Goal: Task Accomplishment & Management: Use online tool/utility

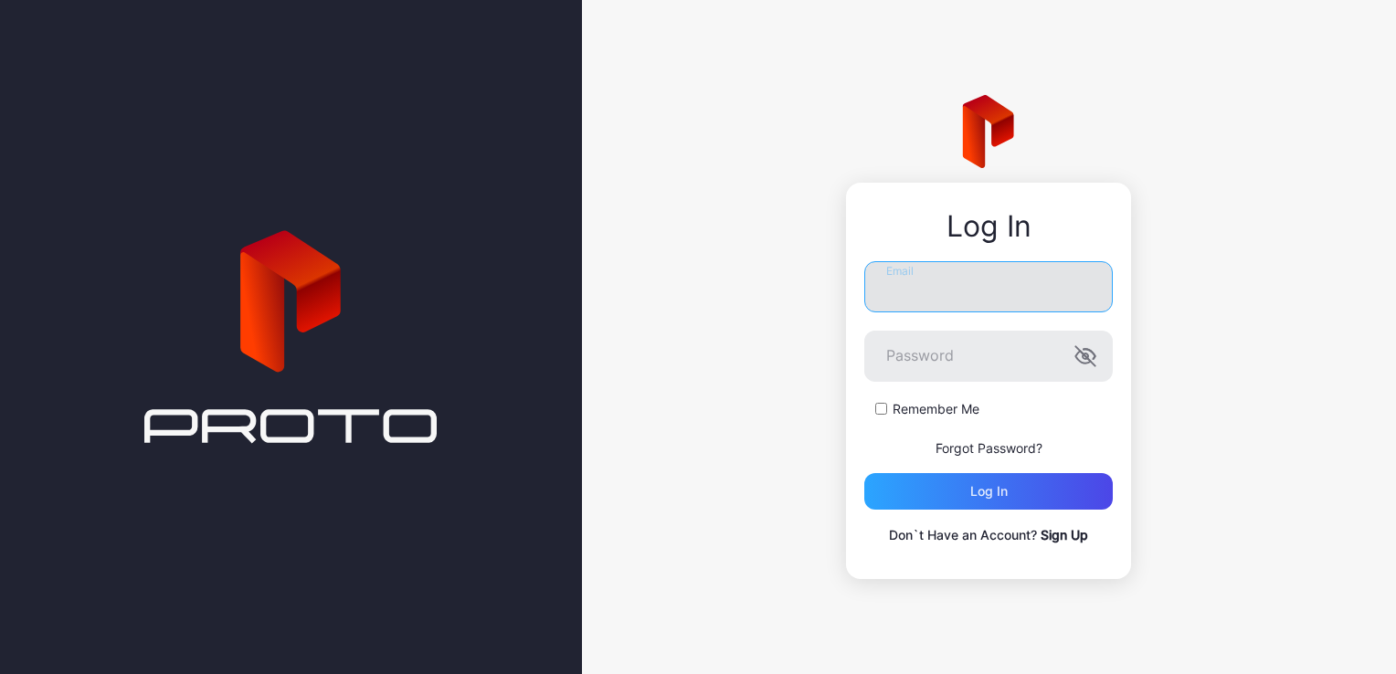
click at [982, 303] on input "Email" at bounding box center [989, 286] width 249 height 51
type input "**********"
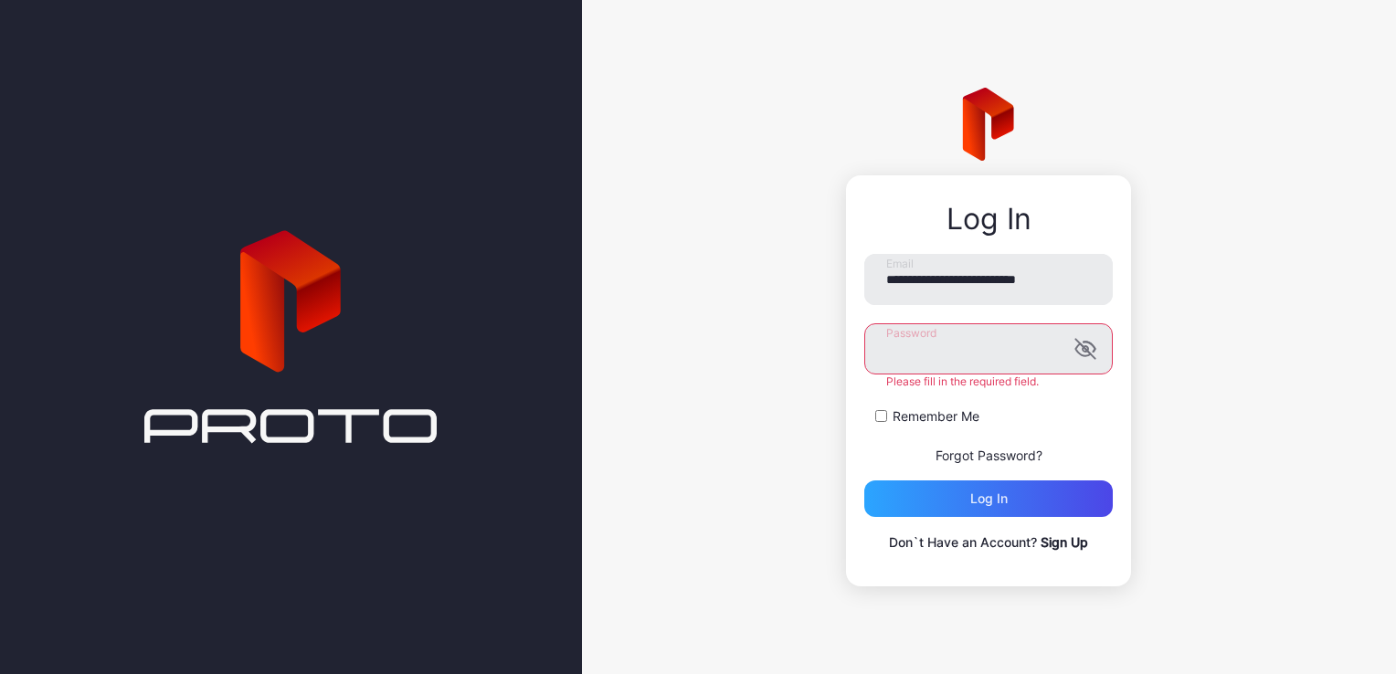
click at [865, 481] on button "Log in" at bounding box center [989, 499] width 249 height 37
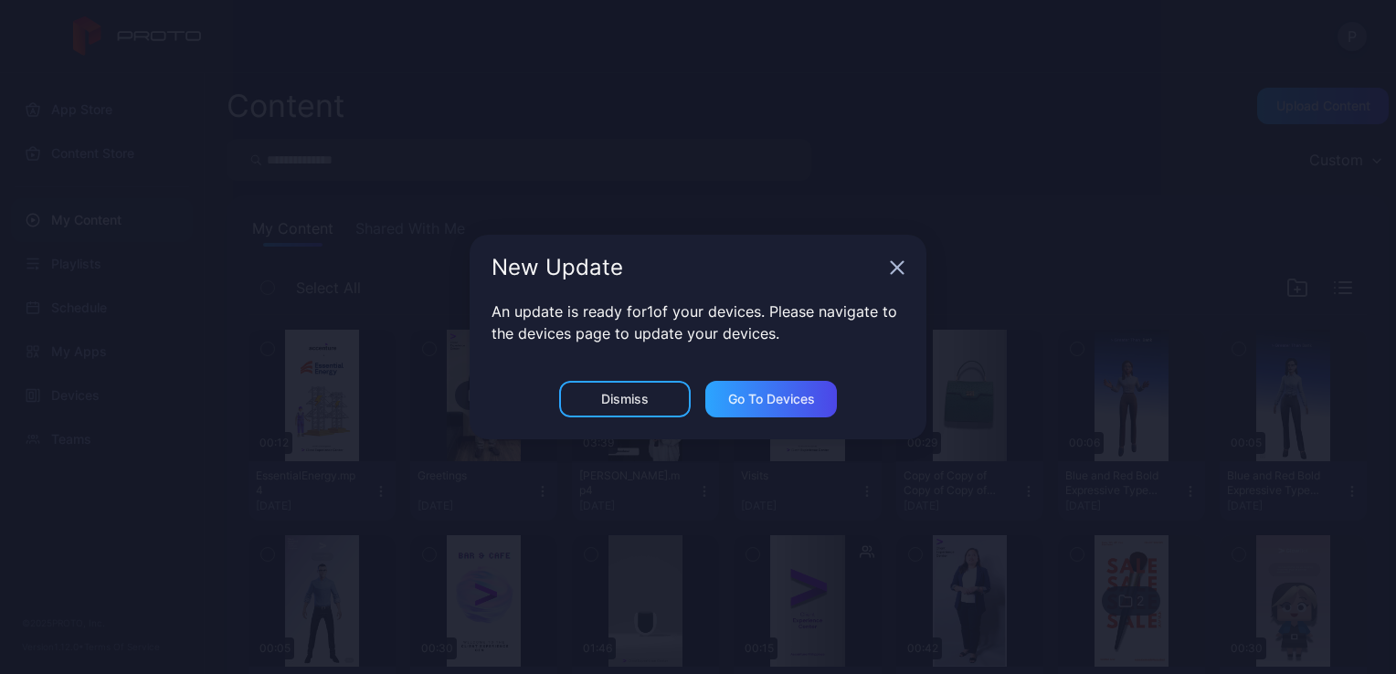
click at [892, 269] on icon "button" at bounding box center [897, 267] width 15 height 15
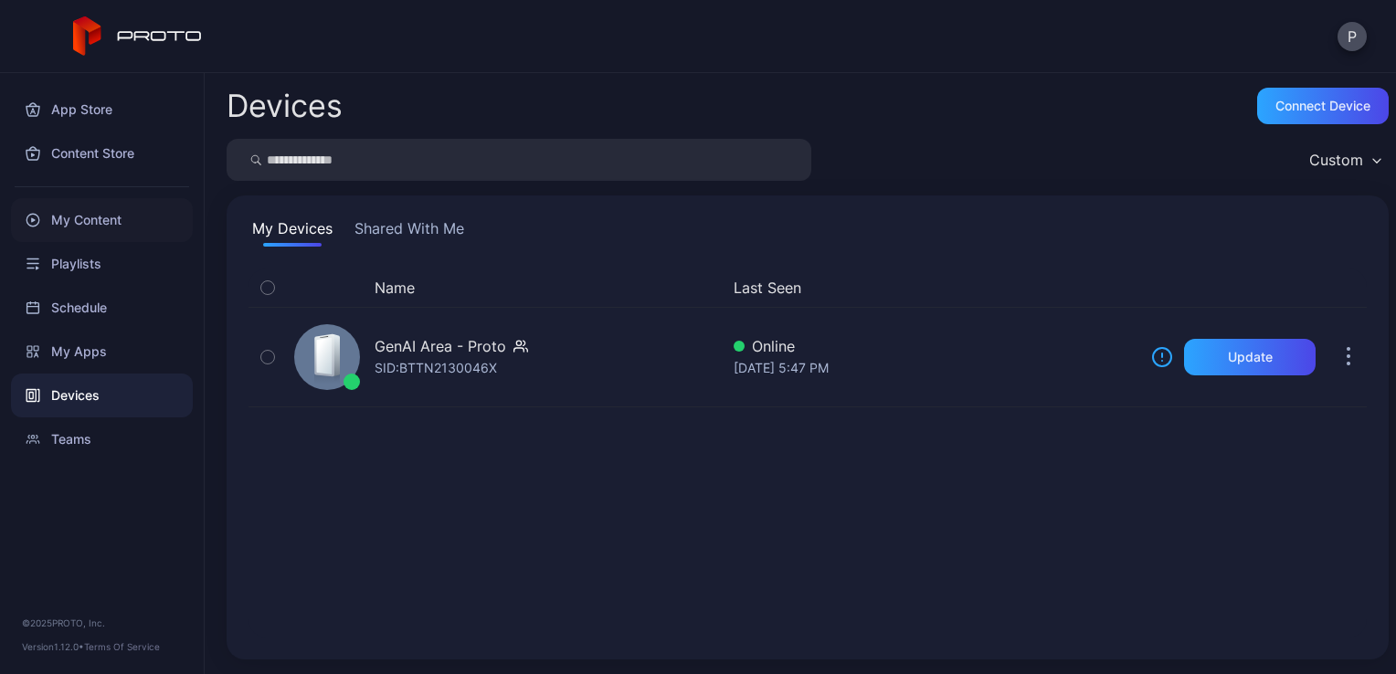
click at [144, 226] on div "My Content" at bounding box center [102, 220] width 182 height 44
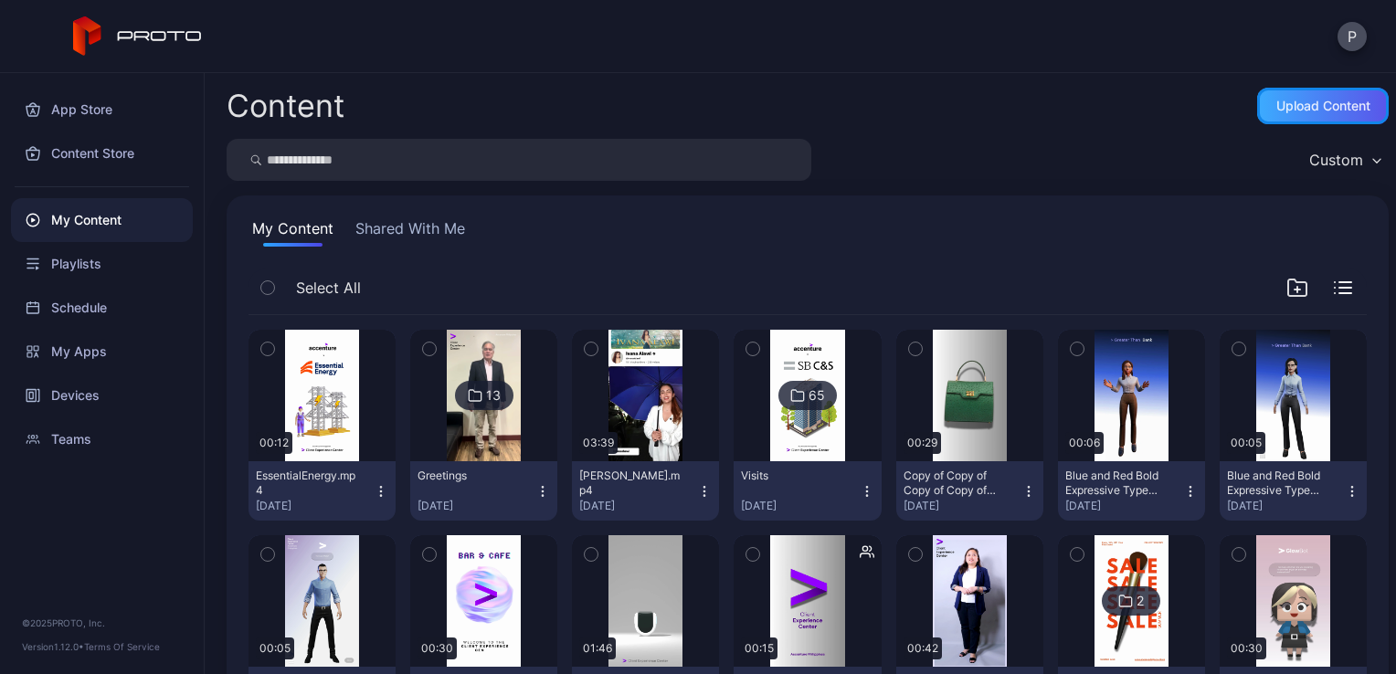
click at [1277, 109] on div "Upload Content" at bounding box center [1324, 106] width 94 height 15
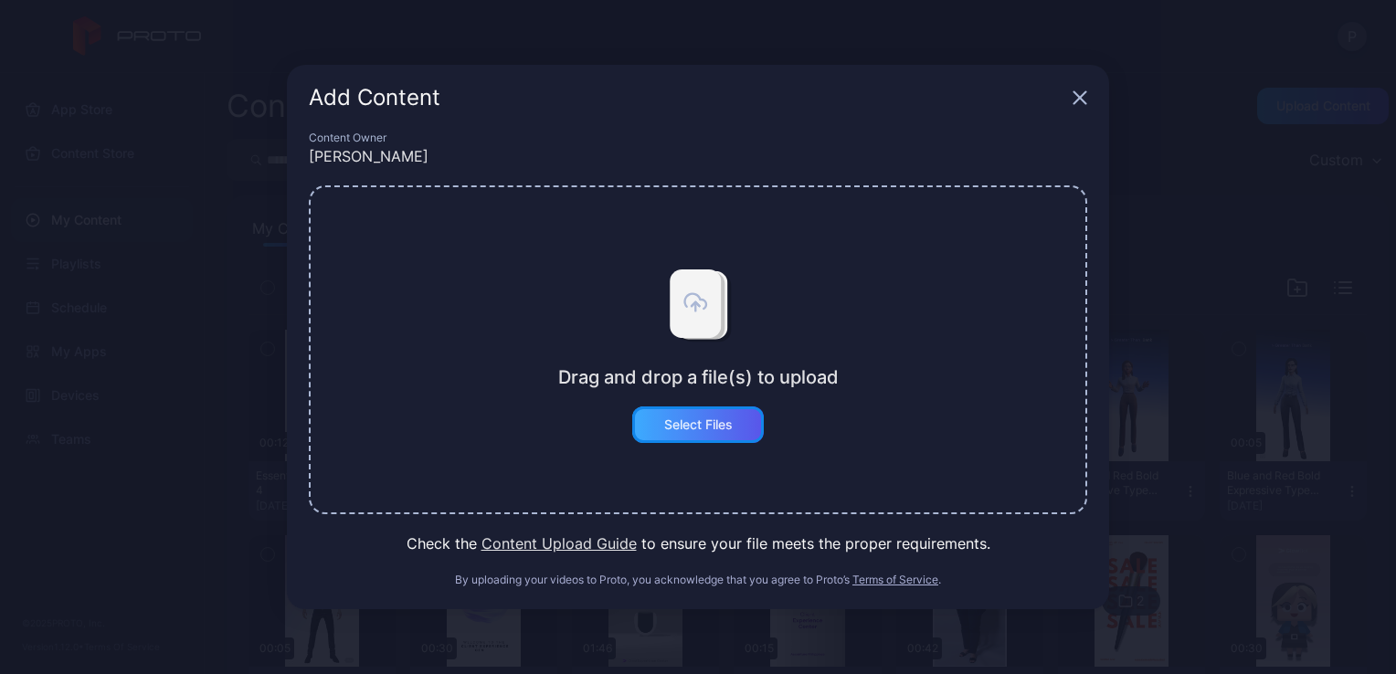
click at [698, 422] on div "Select Files" at bounding box center [698, 425] width 69 height 15
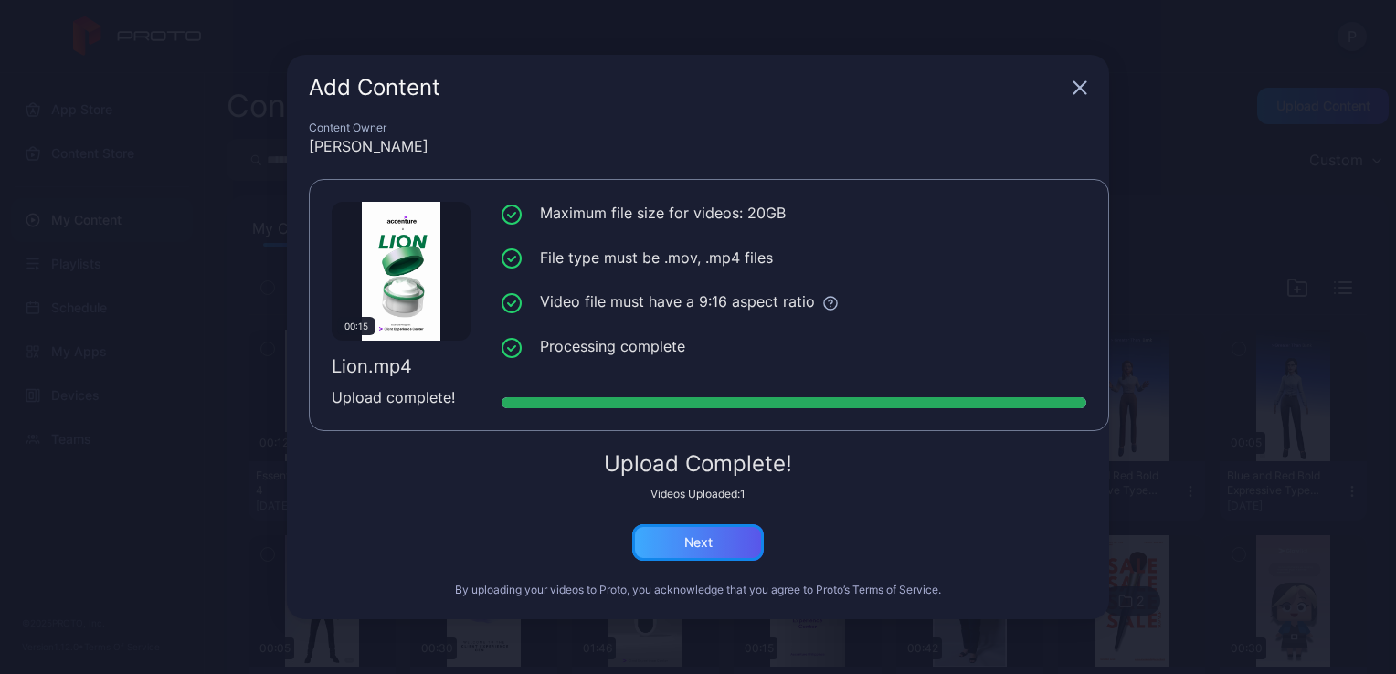
click at [702, 546] on div "Next" at bounding box center [698, 543] width 28 height 15
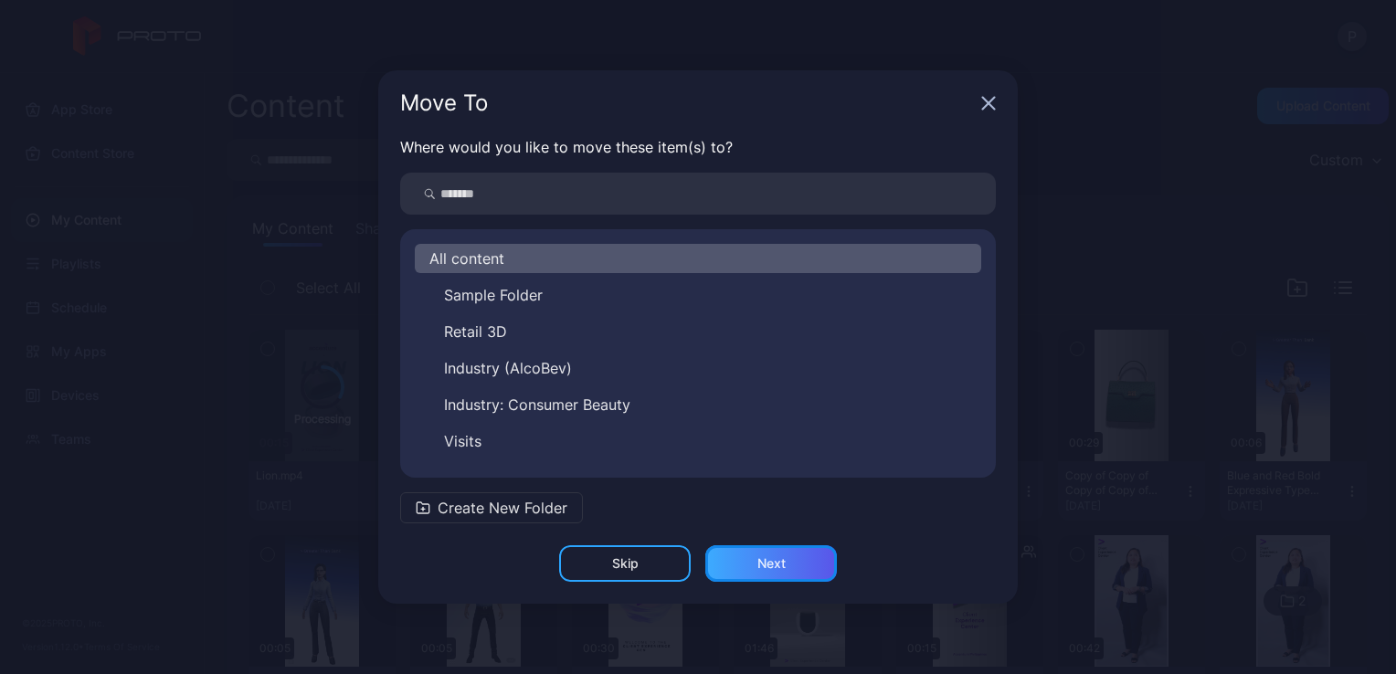
click at [755, 555] on div "Next" at bounding box center [772, 564] width 132 height 37
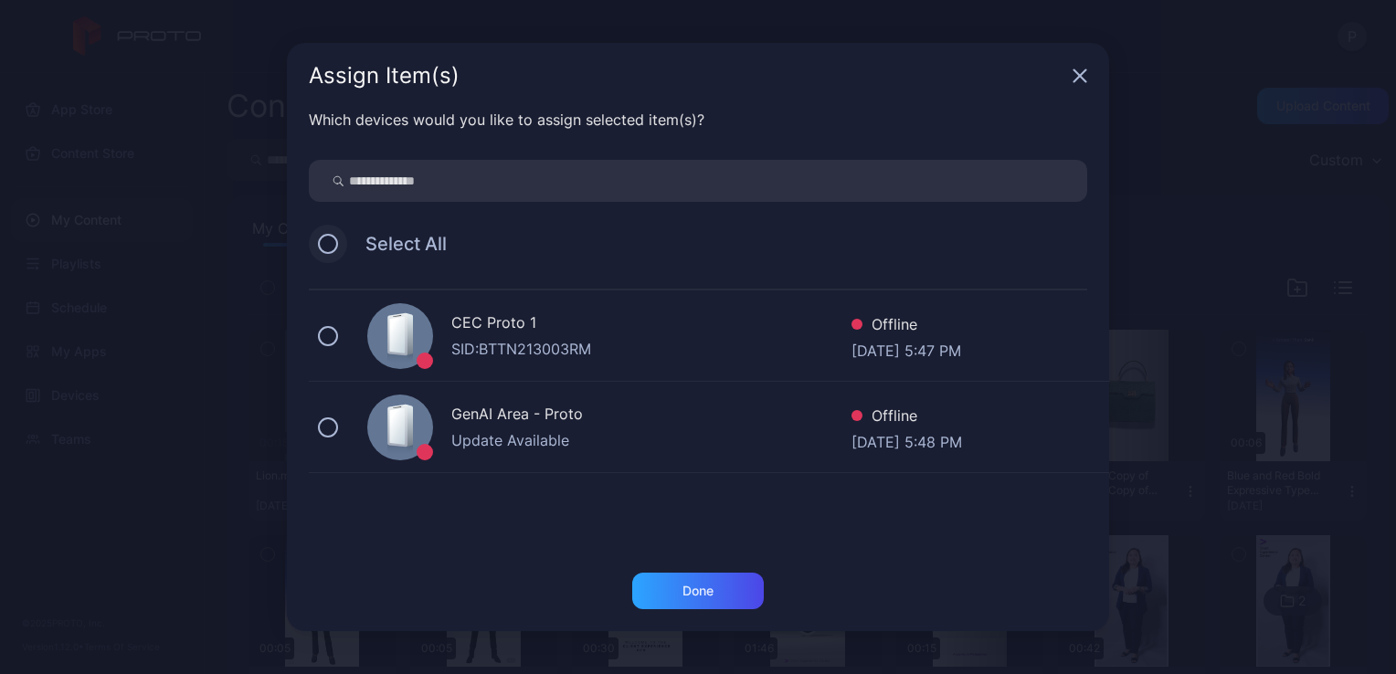
click at [334, 252] on button at bounding box center [328, 244] width 20 height 20
click at [672, 594] on div "Done" at bounding box center [698, 591] width 132 height 37
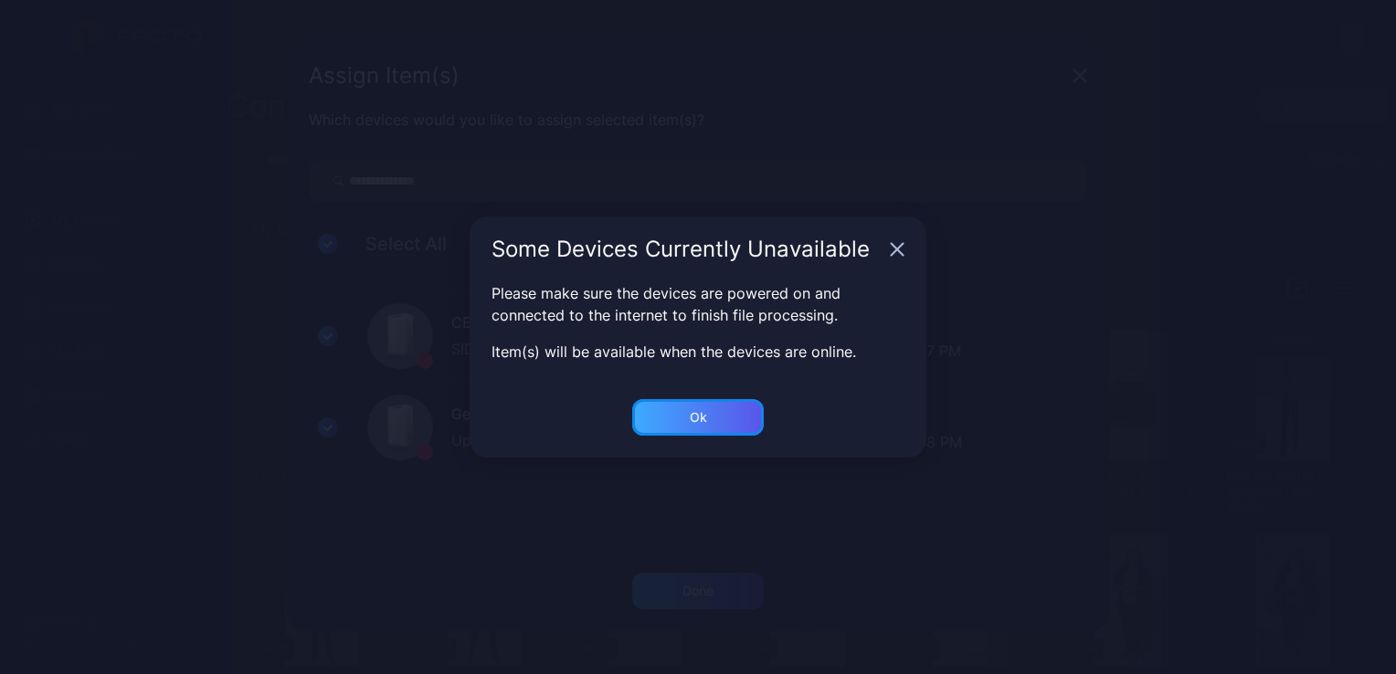
click at [741, 573] on div "Ok" at bounding box center [698, 591] width 132 height 37
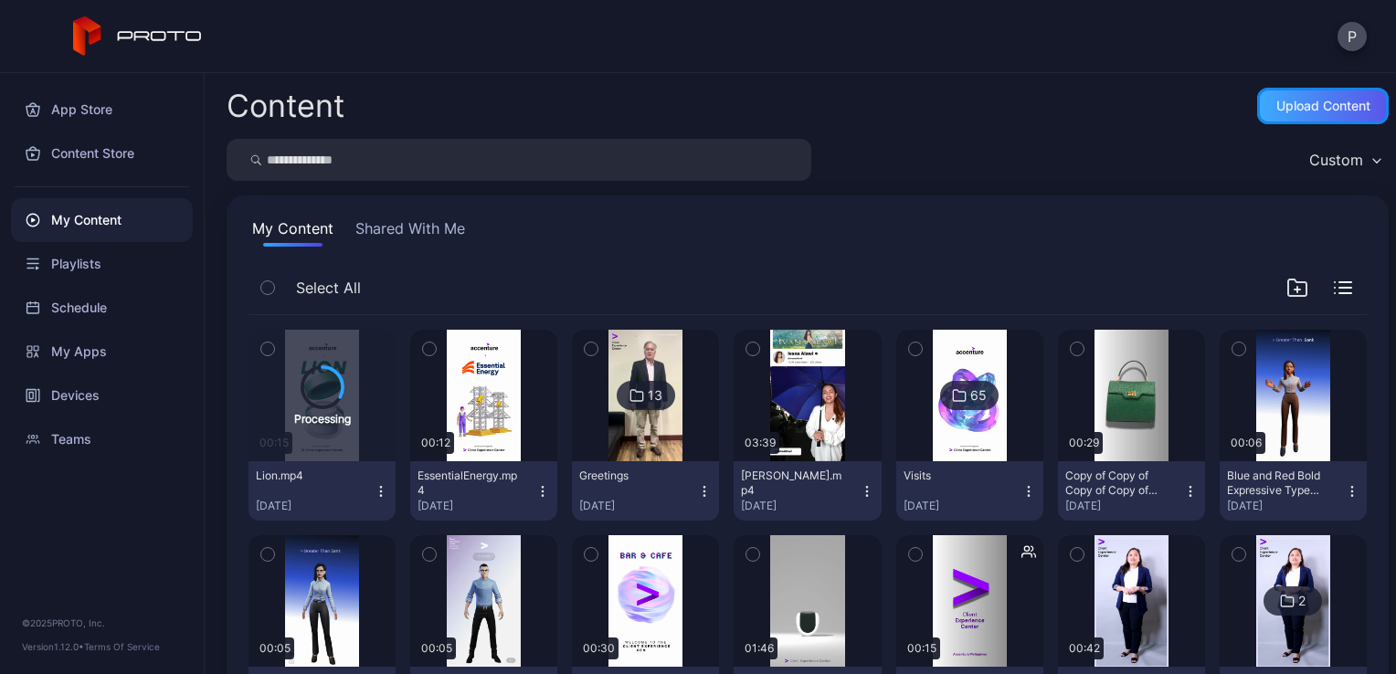
click at [1322, 108] on div "Upload Content" at bounding box center [1324, 106] width 94 height 15
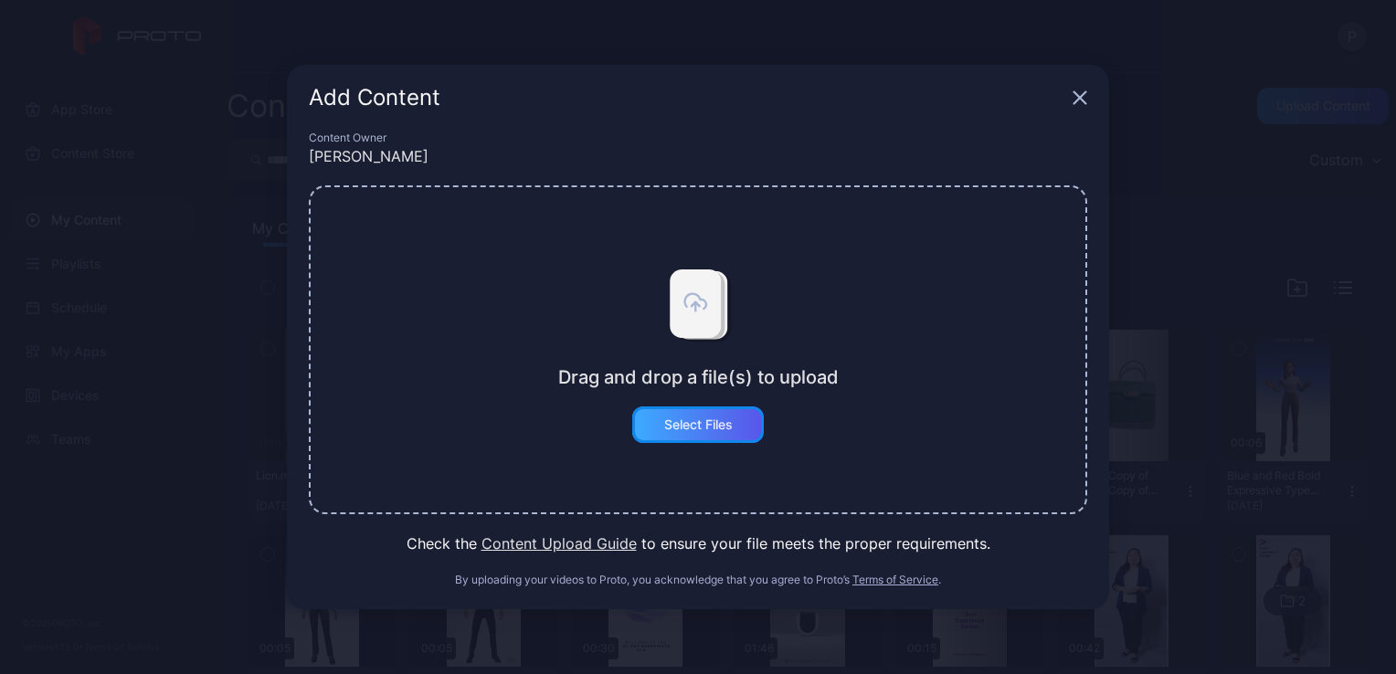
click at [703, 427] on div "Select Files" at bounding box center [698, 425] width 69 height 15
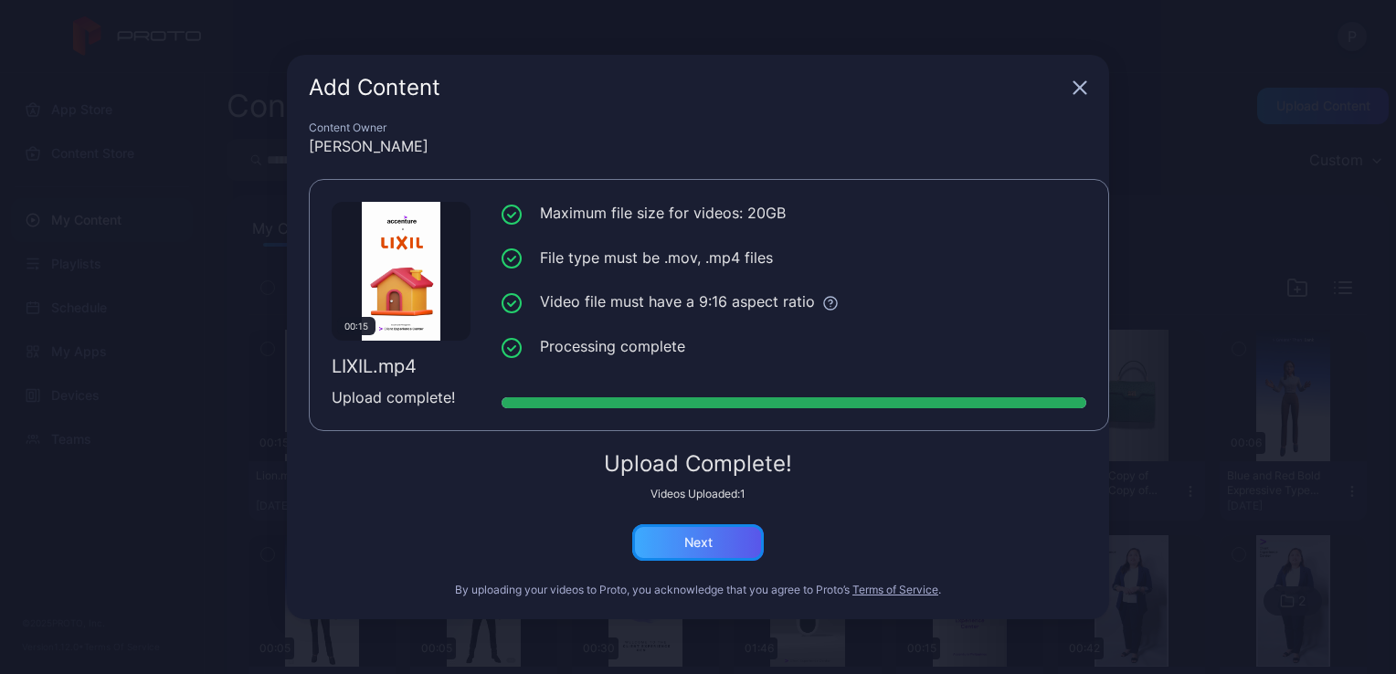
click at [732, 544] on div "Next" at bounding box center [698, 543] width 132 height 37
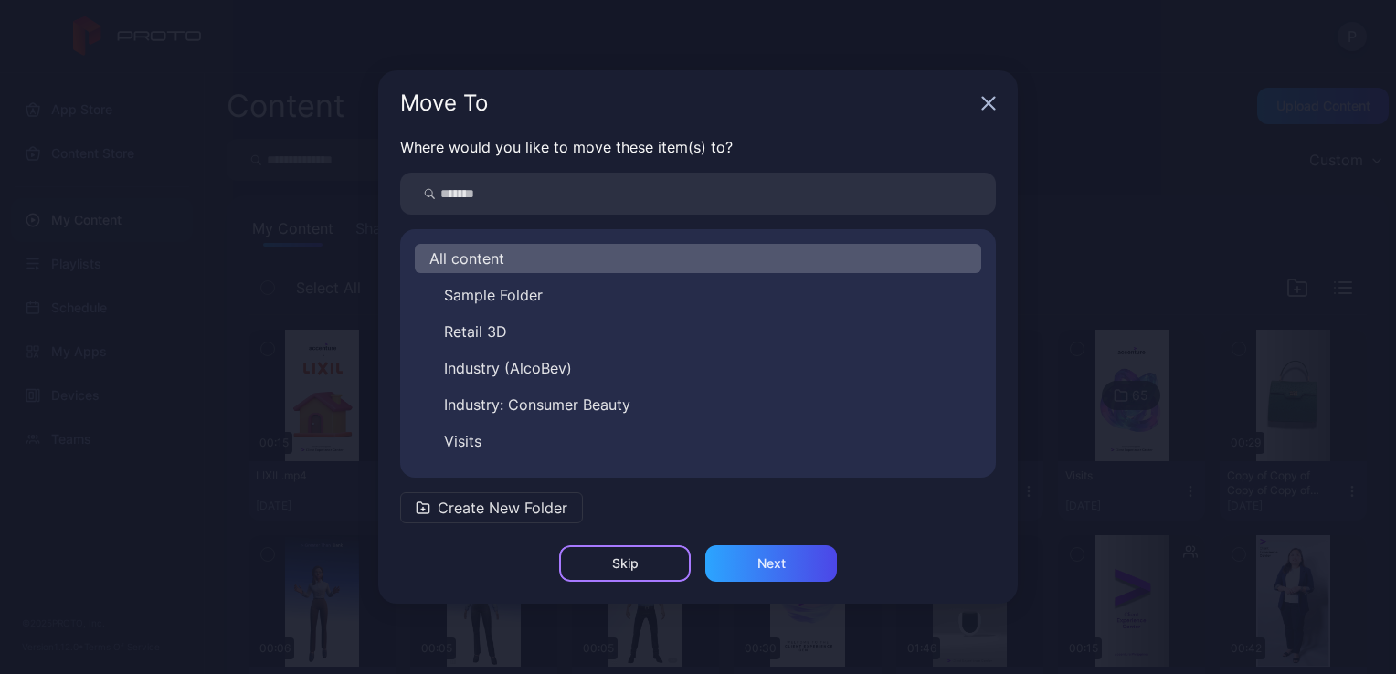
click at [646, 554] on div "Skip" at bounding box center [625, 564] width 132 height 37
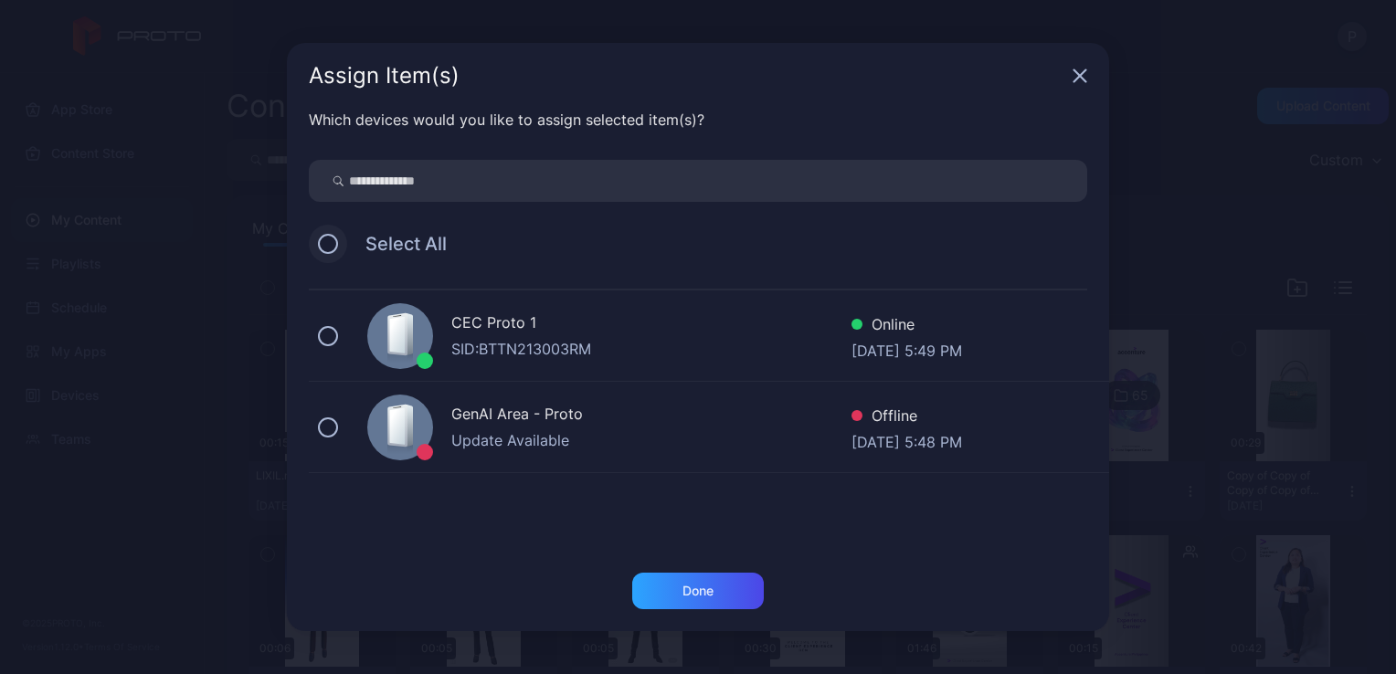
click at [324, 236] on button at bounding box center [328, 244] width 20 height 20
click at [690, 597] on div "Done" at bounding box center [698, 591] width 31 height 15
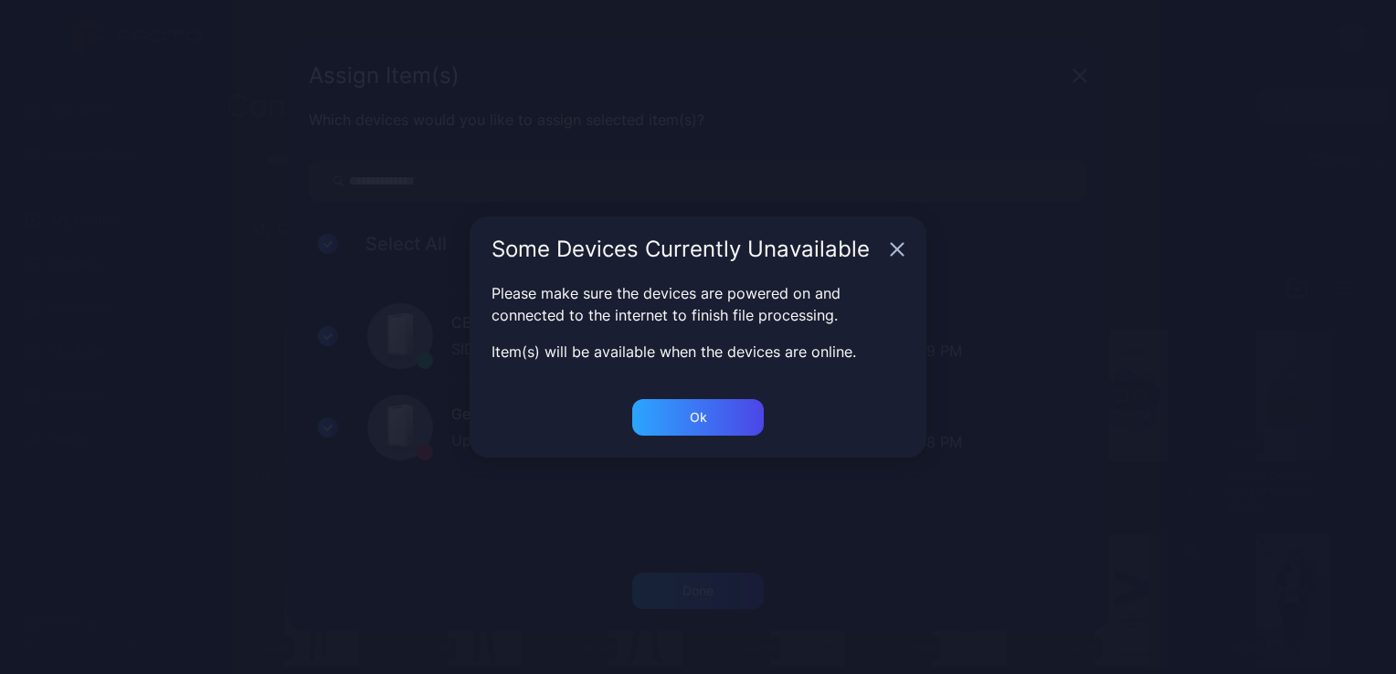
click at [1073, 83] on icon "button" at bounding box center [1080, 76] width 15 height 15
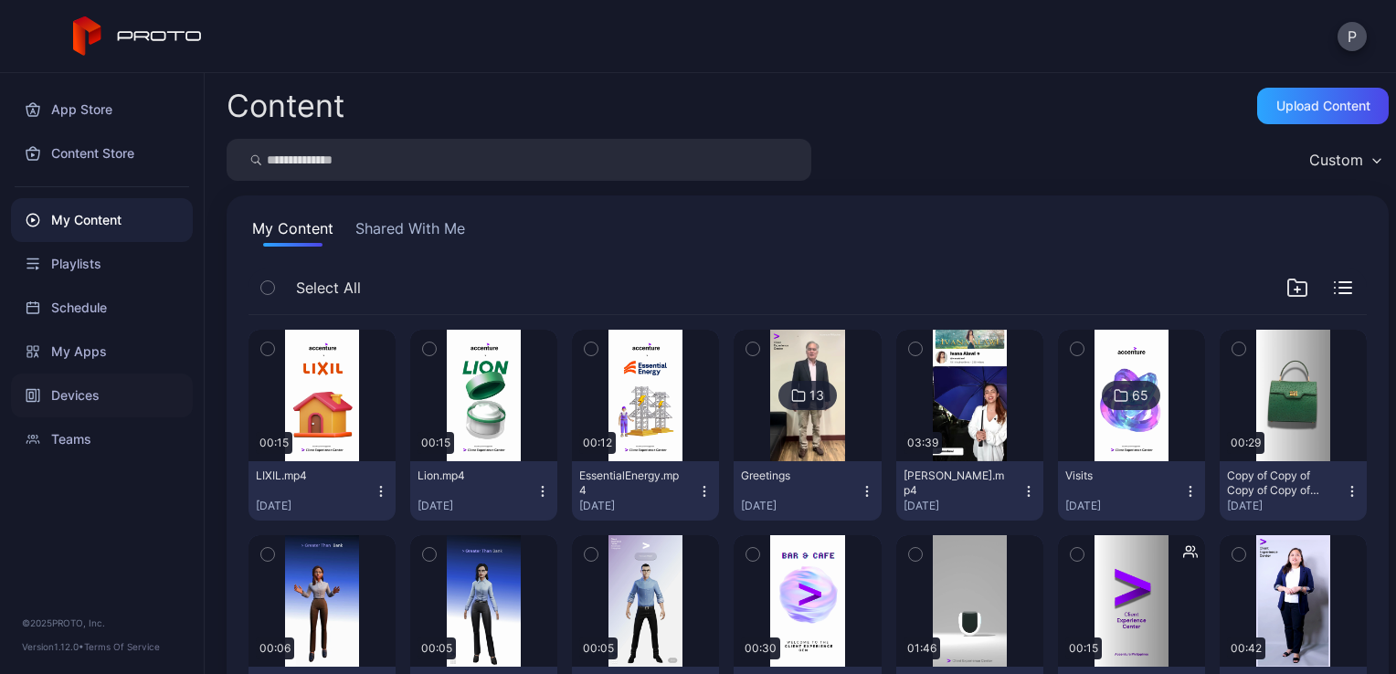
click at [59, 390] on div "Devices" at bounding box center [102, 396] width 182 height 44
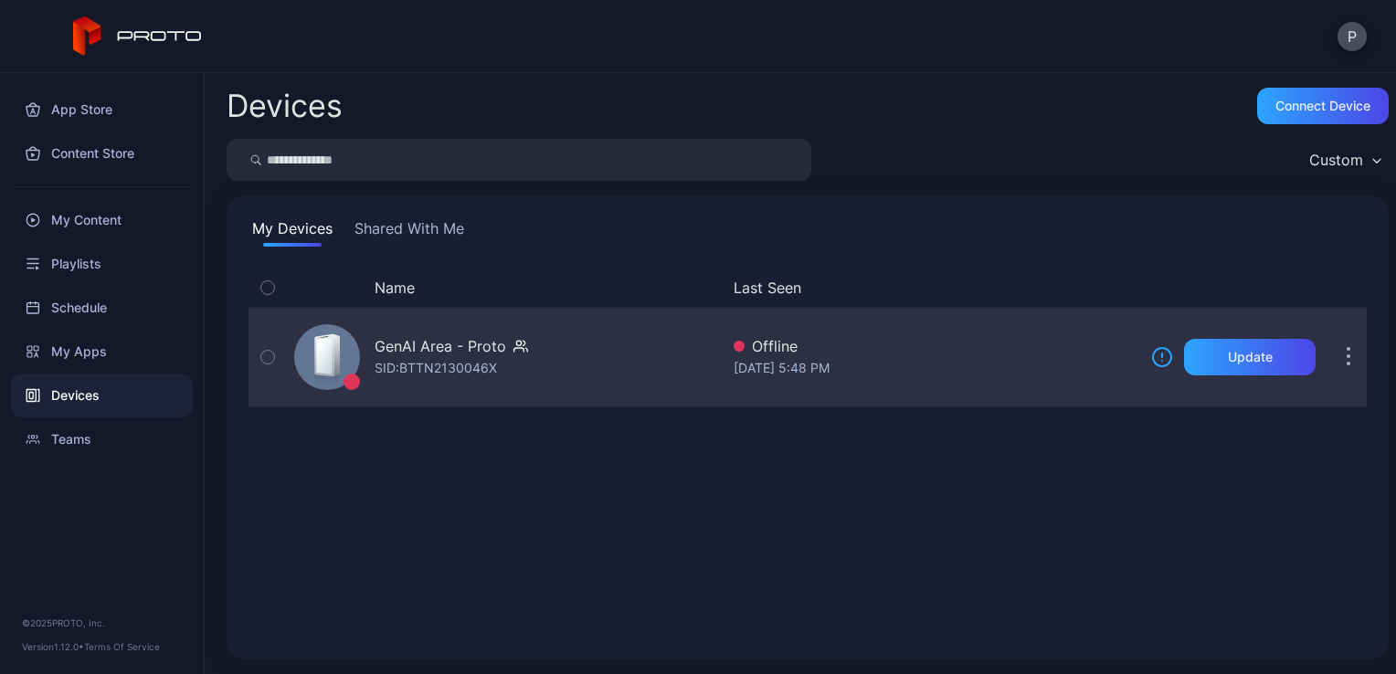
click at [549, 375] on div "GenAI Area - Proto SID: BTTN2130046X" at bounding box center [503, 357] width 432 height 91
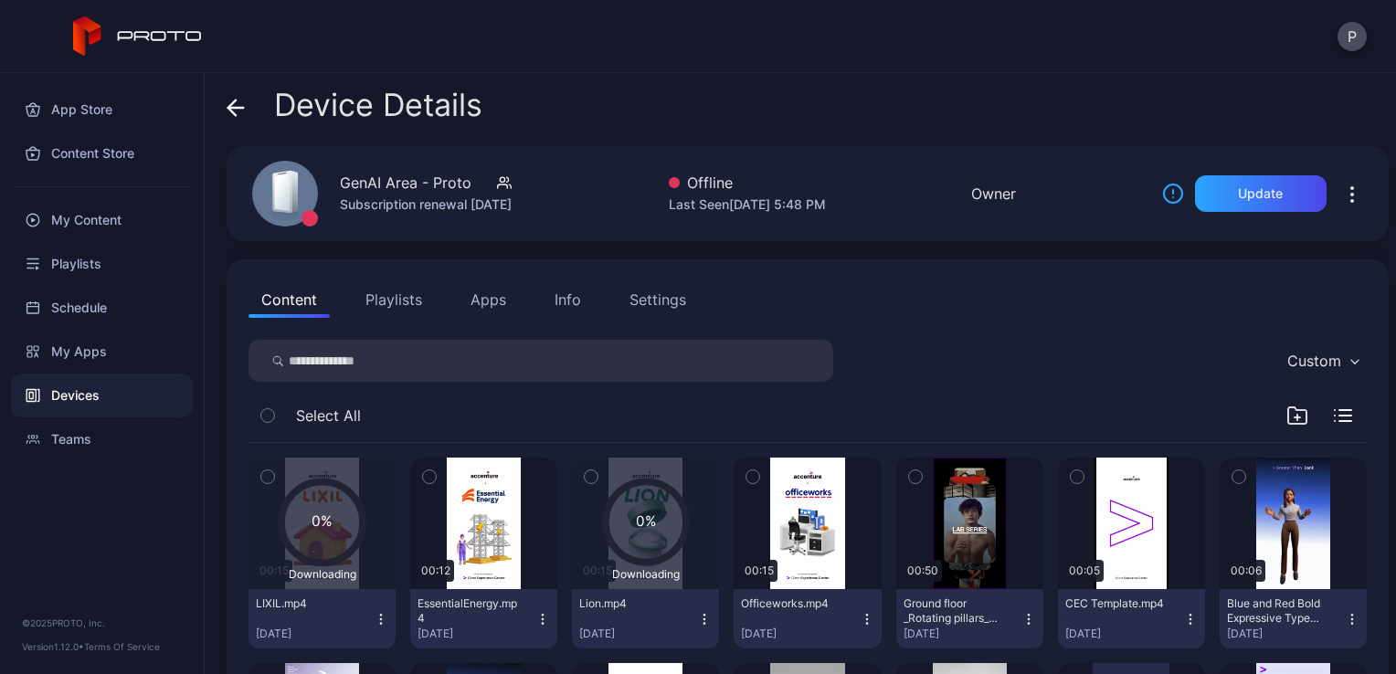
click at [253, 110] on div "Device Details" at bounding box center [355, 110] width 256 height 44
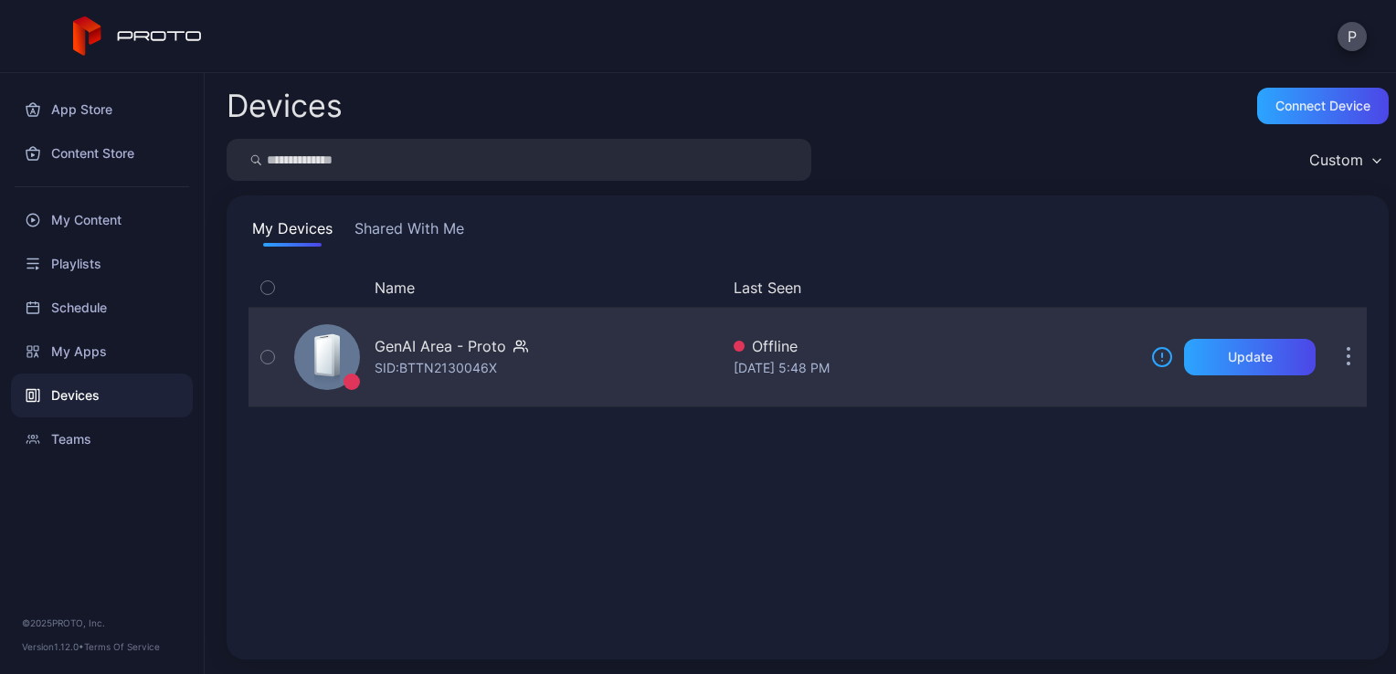
click at [515, 372] on div "GenAI Area - Proto SID: BTTN2130046X" at bounding box center [452, 357] width 154 height 44
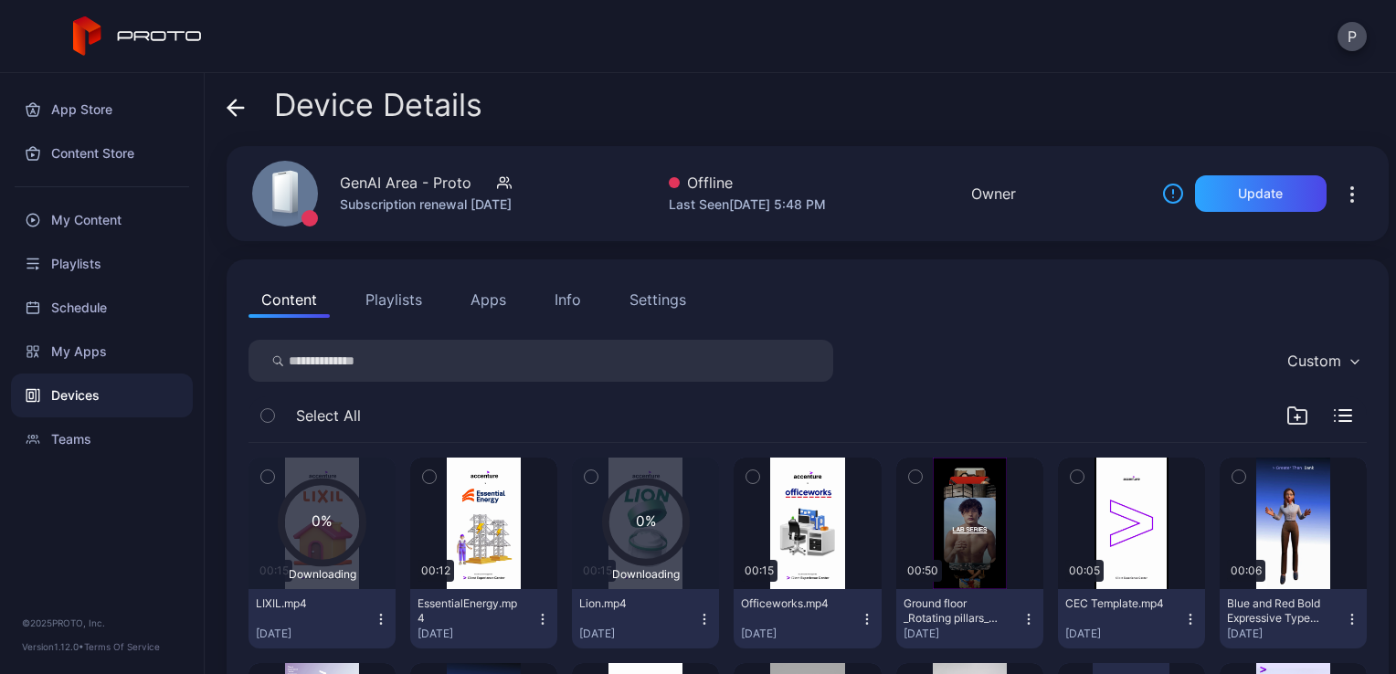
click at [238, 101] on icon at bounding box center [236, 108] width 18 height 18
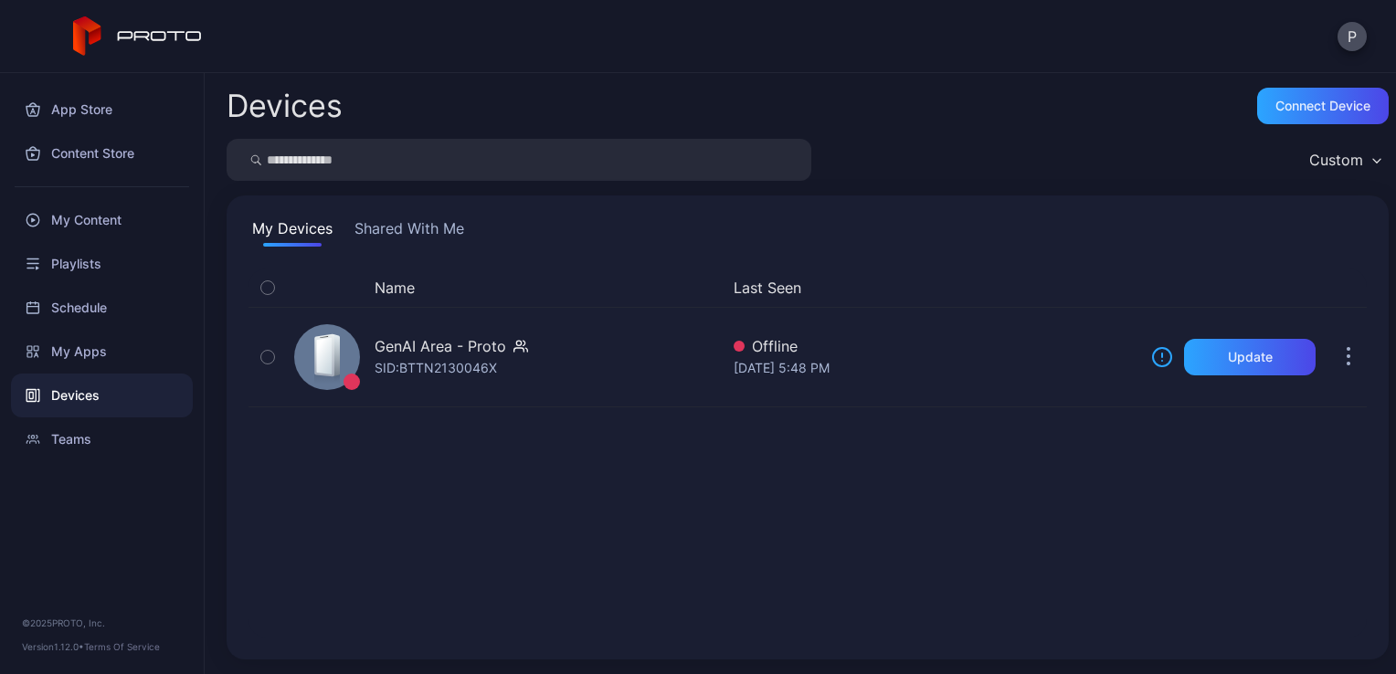
click at [439, 227] on button "Shared With Me" at bounding box center [409, 232] width 117 height 29
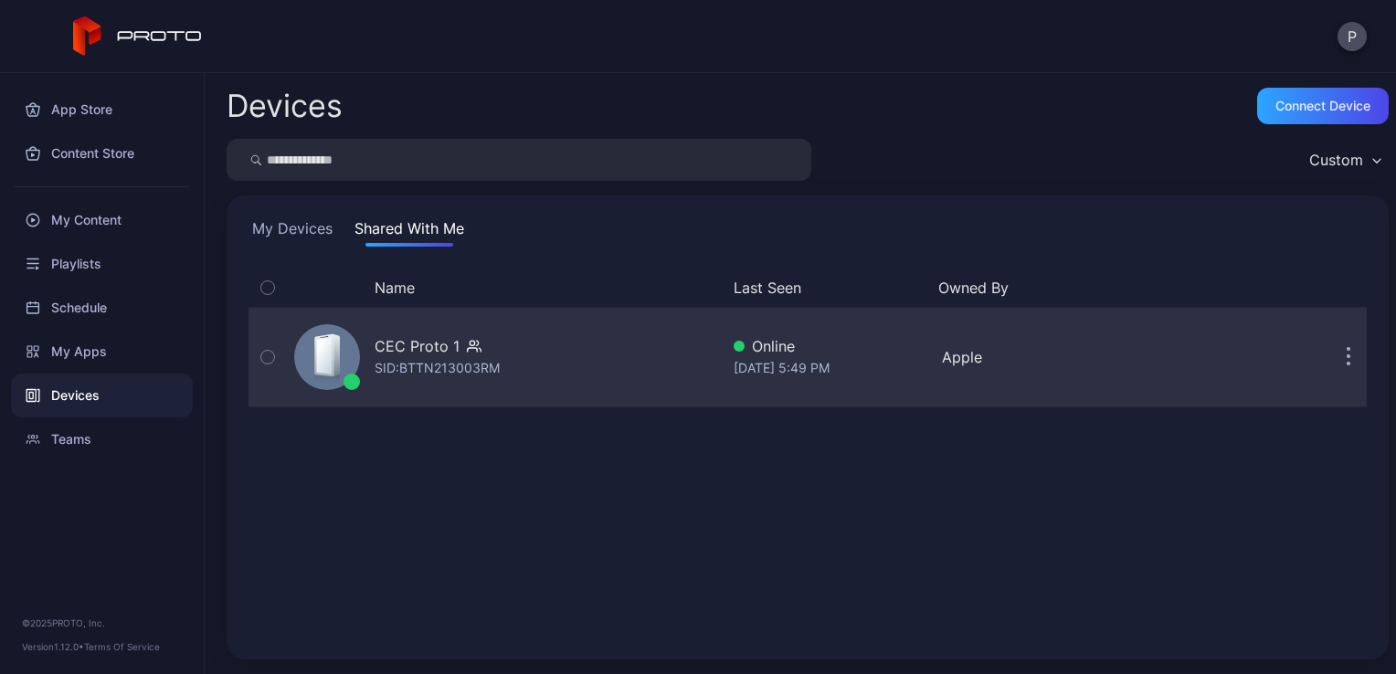
click at [553, 349] on div "CEC Proto 1 SID: BTTN213003RM" at bounding box center [503, 357] width 432 height 91
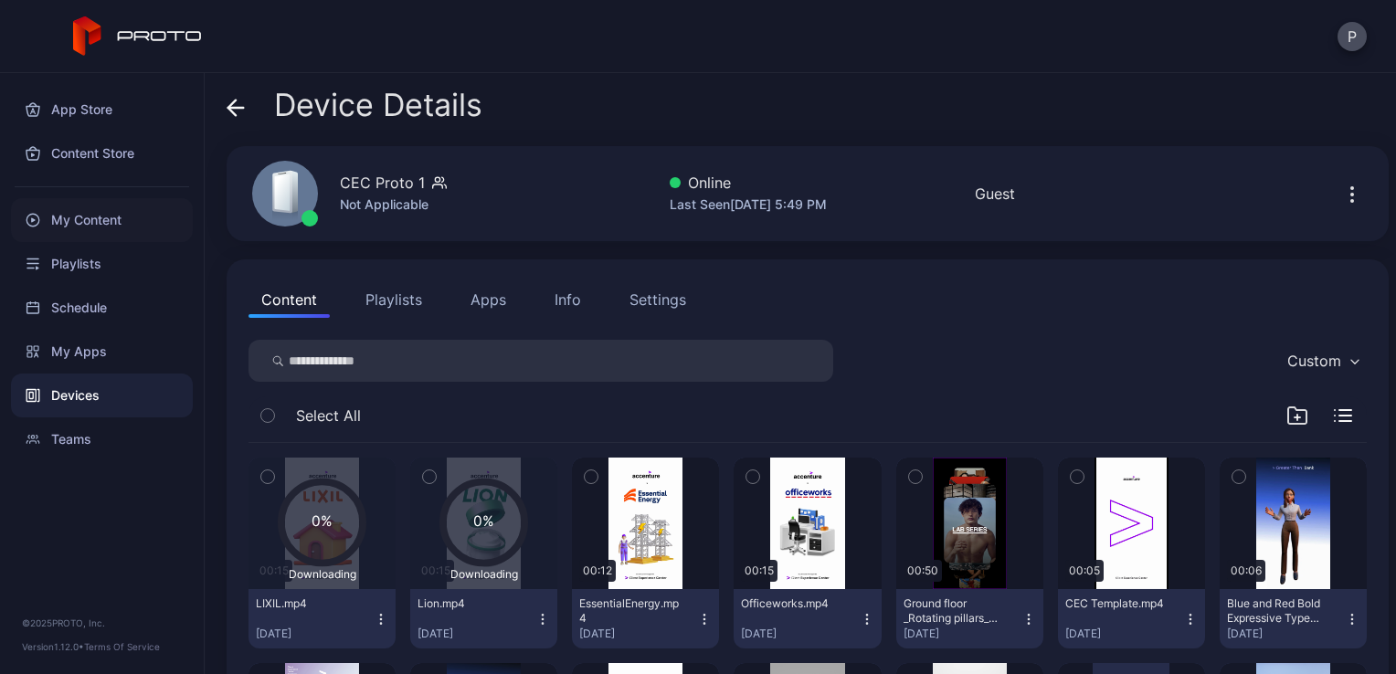
click at [141, 218] on div "My Content" at bounding box center [102, 220] width 182 height 44
